Goal: Task Accomplishment & Management: Complete application form

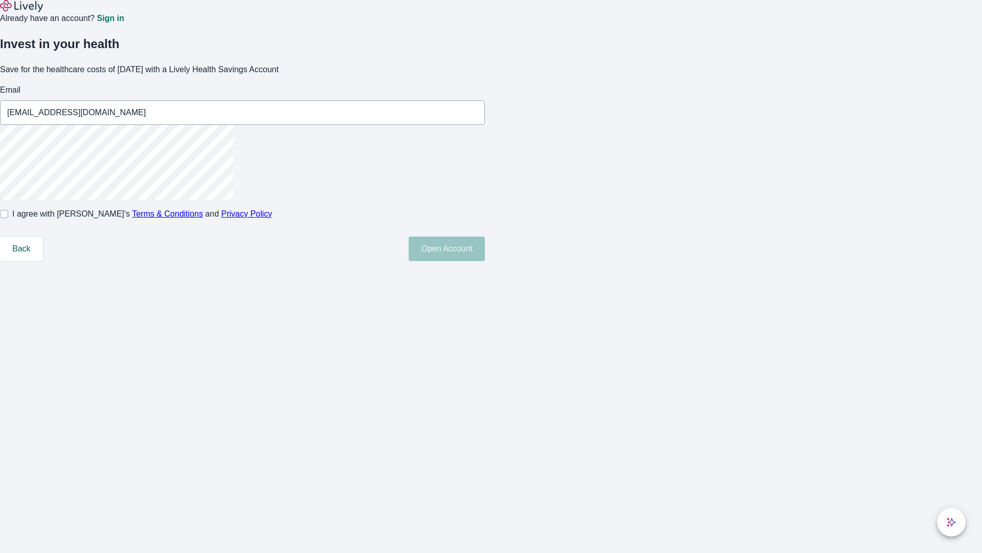
click at [8, 218] on input "I agree with Lively’s Terms & Conditions and Privacy Policy" at bounding box center [4, 214] width 8 height 8
checkbox input "true"
click at [485, 261] on button "Open Account" at bounding box center [447, 248] width 76 height 25
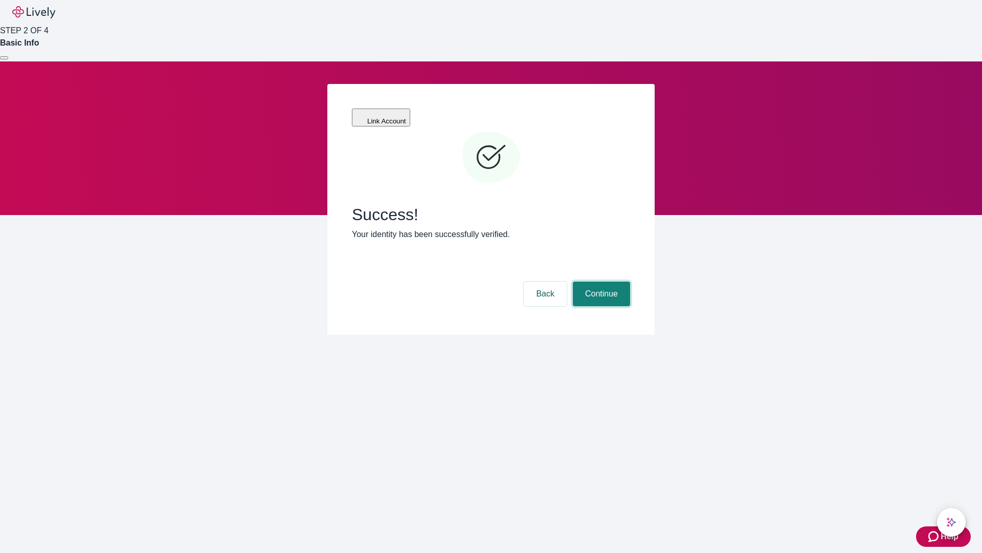
click at [600, 281] on button "Continue" at bounding box center [601, 293] width 57 height 25
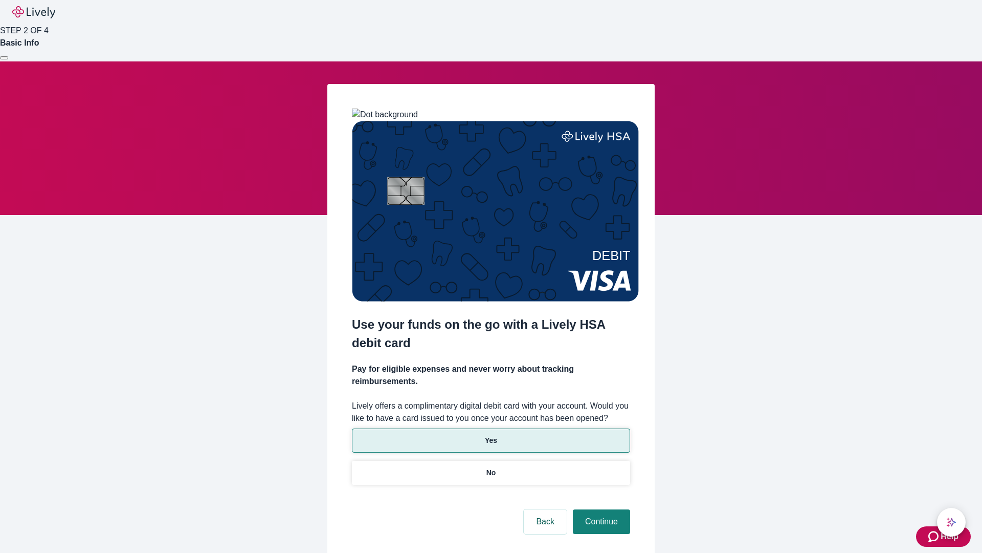
click at [491, 435] on p "Yes" at bounding box center [491, 440] width 12 height 11
click at [600, 509] on button "Continue" at bounding box center [601, 521] width 57 height 25
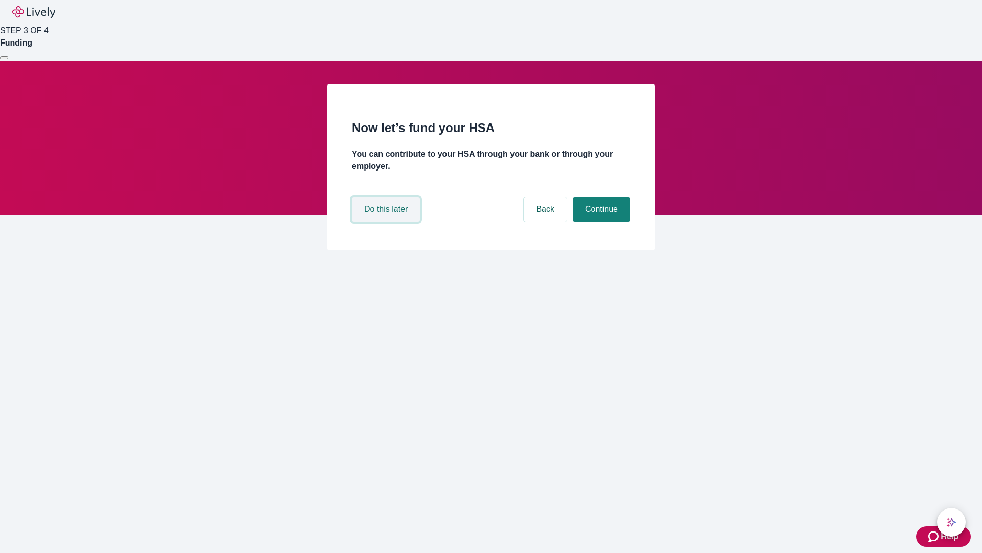
click at [387, 222] on button "Do this later" at bounding box center [386, 209] width 68 height 25
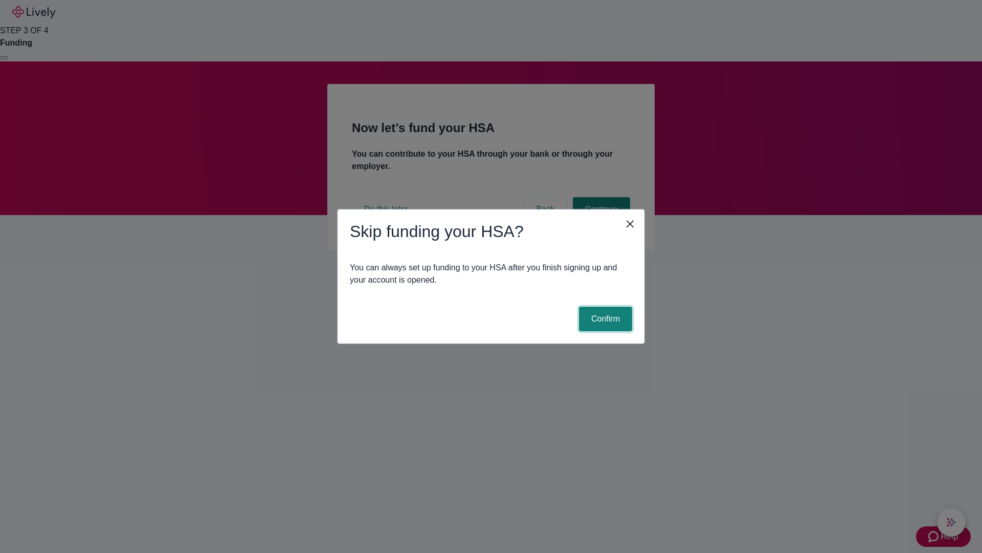
click at [604, 319] on button "Confirm" at bounding box center [605, 318] width 53 height 25
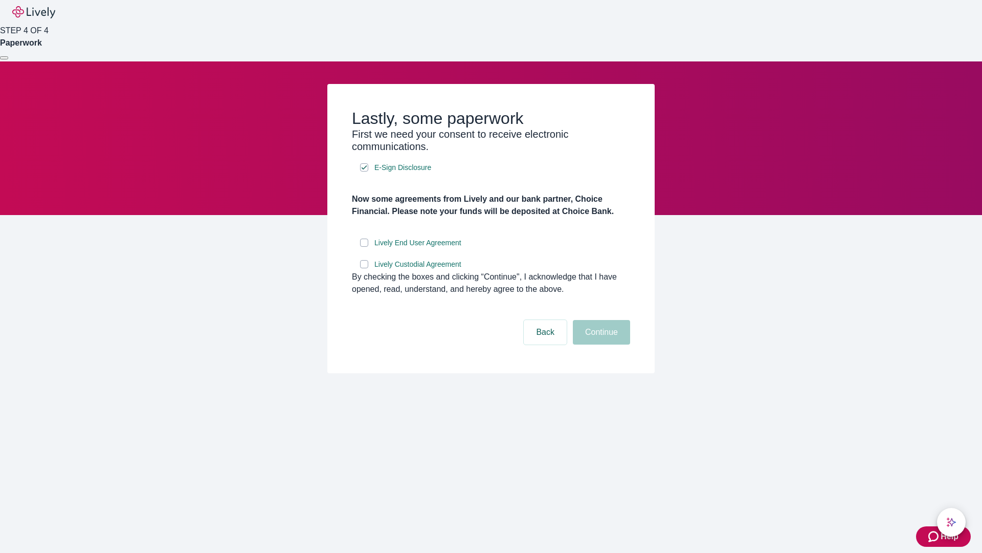
click at [364, 247] on input "Lively End User Agreement" at bounding box center [364, 242] width 8 height 8
checkbox input "true"
click at [364, 268] on input "Lively Custodial Agreement" at bounding box center [364, 264] width 8 height 8
checkbox input "true"
click at [600, 344] on button "Continue" at bounding box center [601, 332] width 57 height 25
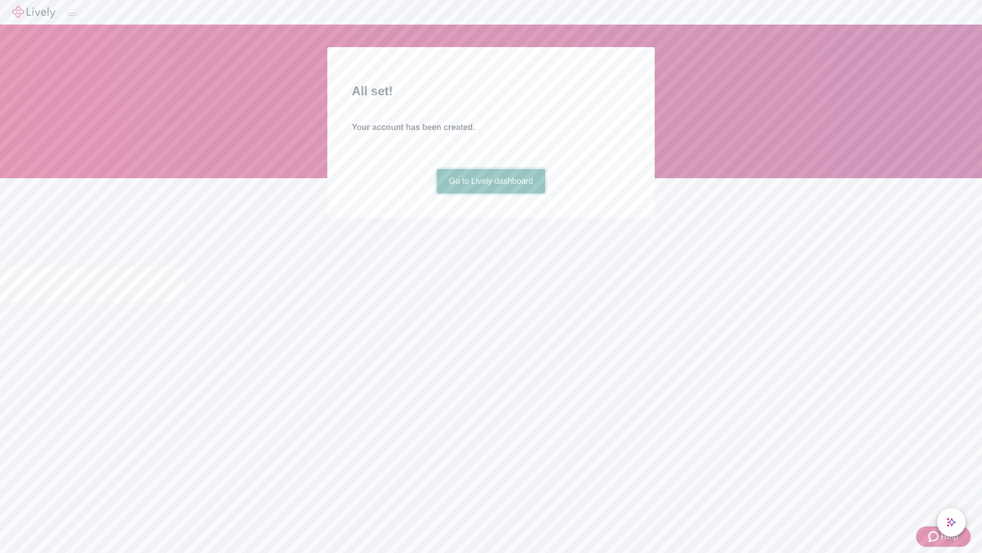
click at [491, 193] on link "Go to Lively dashboard" at bounding box center [491, 181] width 109 height 25
